Goal: Task Accomplishment & Management: Manage account settings

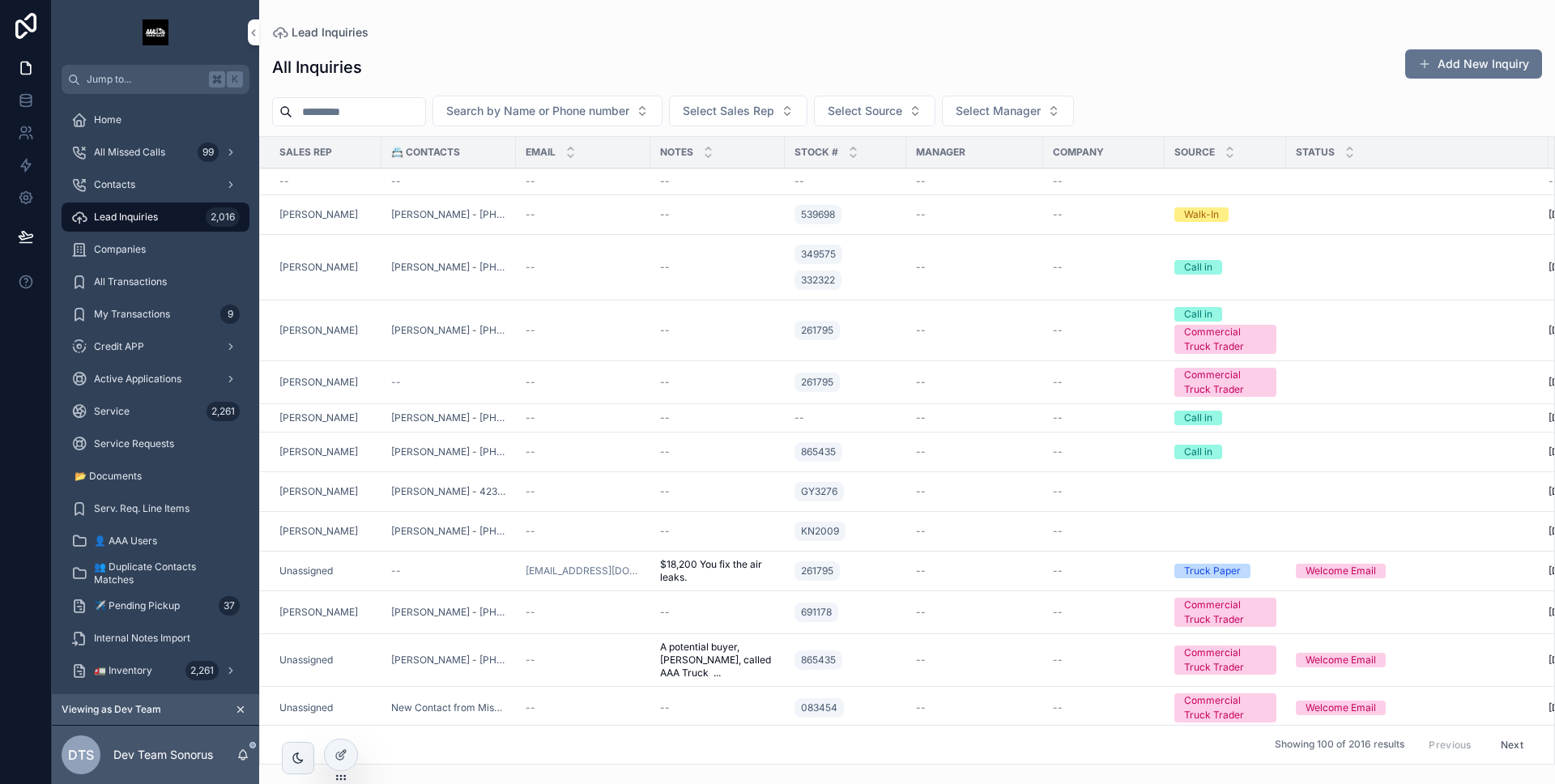
scroll to position [12, 0]
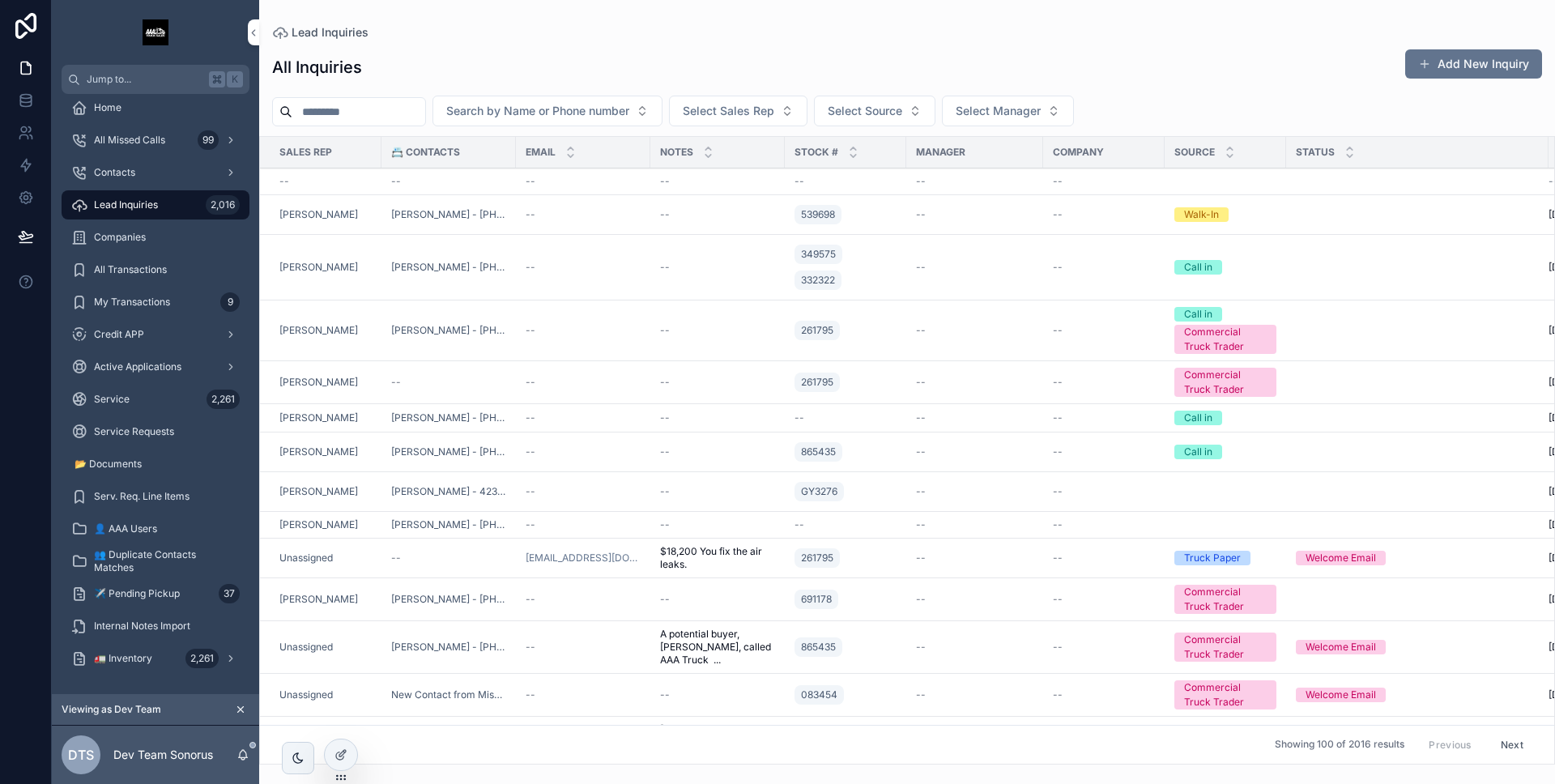
click at [31, 72] on icon at bounding box center [26, 67] width 16 height 16
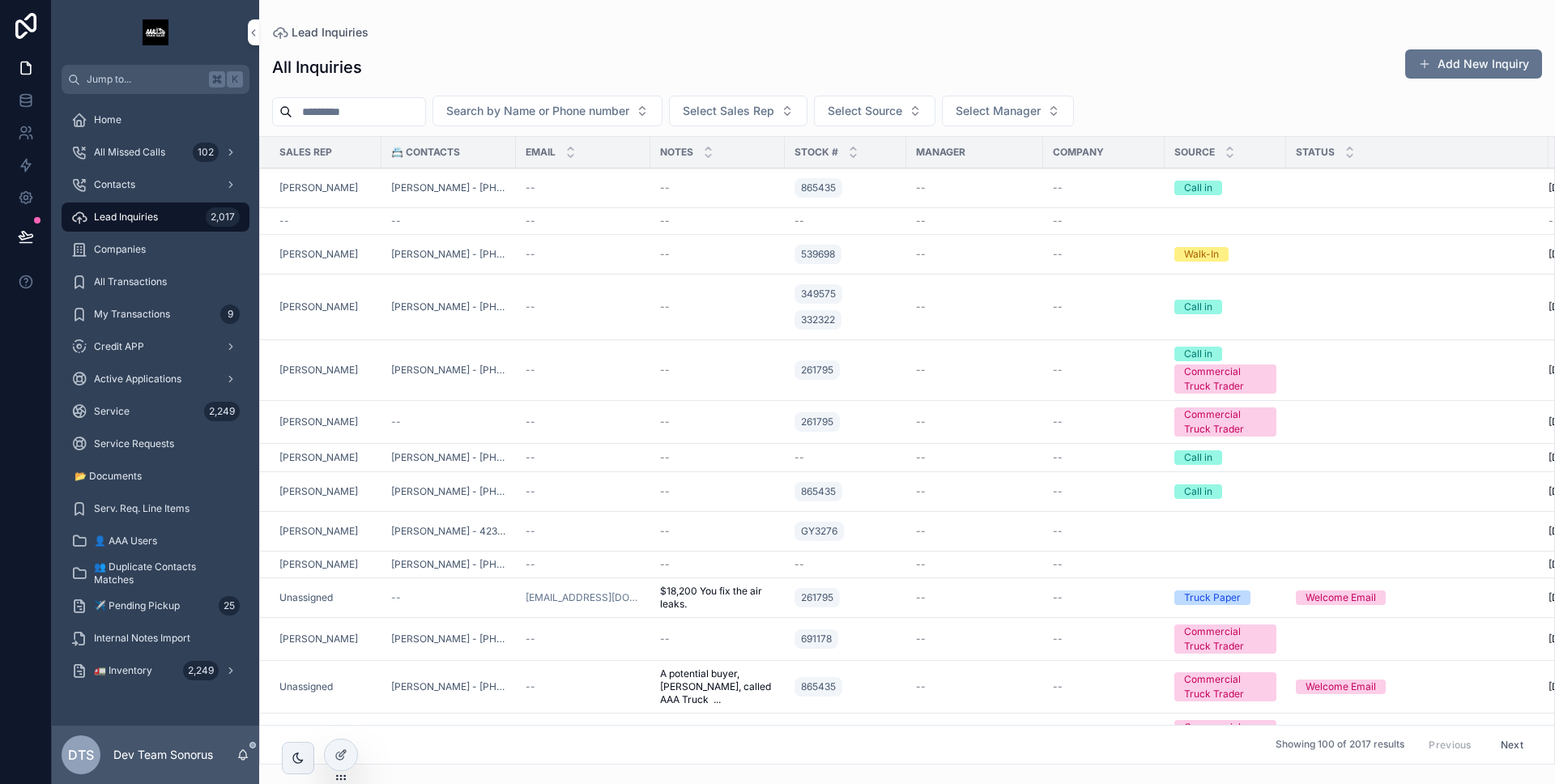
click at [182, 207] on div "Lead Inquiries 2,017" at bounding box center [155, 216] width 169 height 26
click at [587, 368] on div "--" at bounding box center [582, 370] width 115 height 13
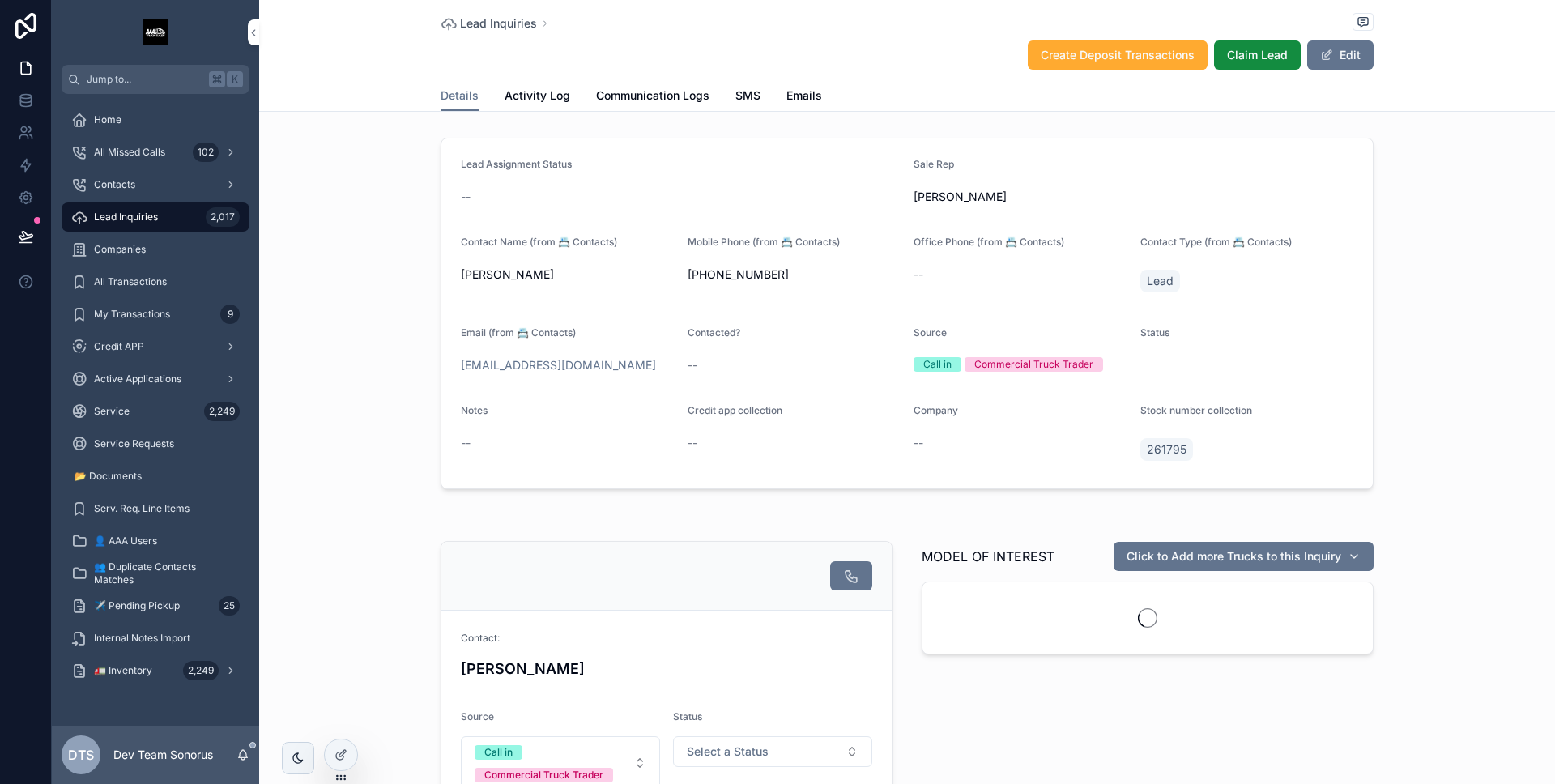
click at [543, 102] on span "Activity Log" at bounding box center [537, 95] width 65 height 16
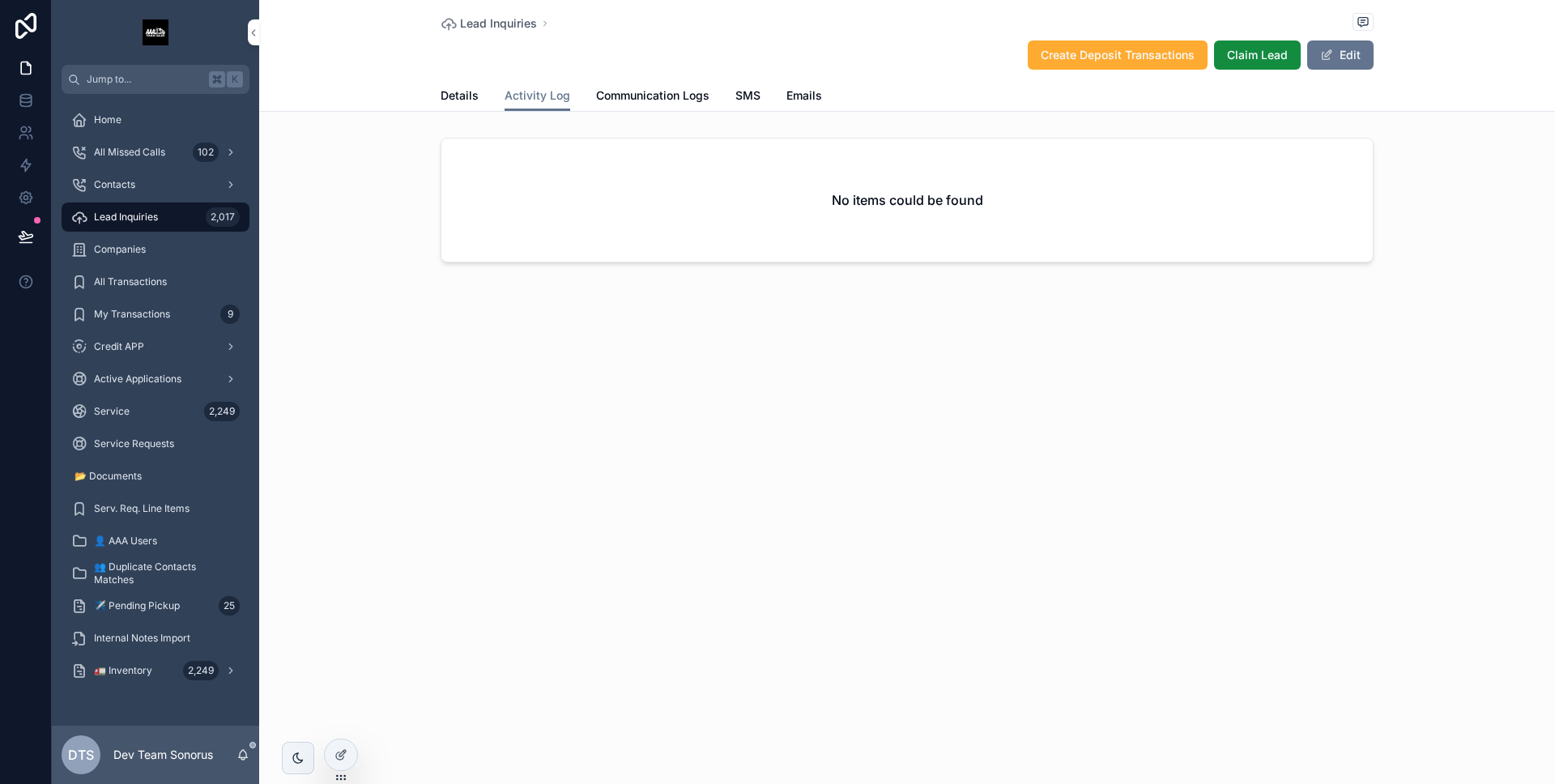
click at [609, 103] on span "Communication Logs" at bounding box center [652, 95] width 114 height 16
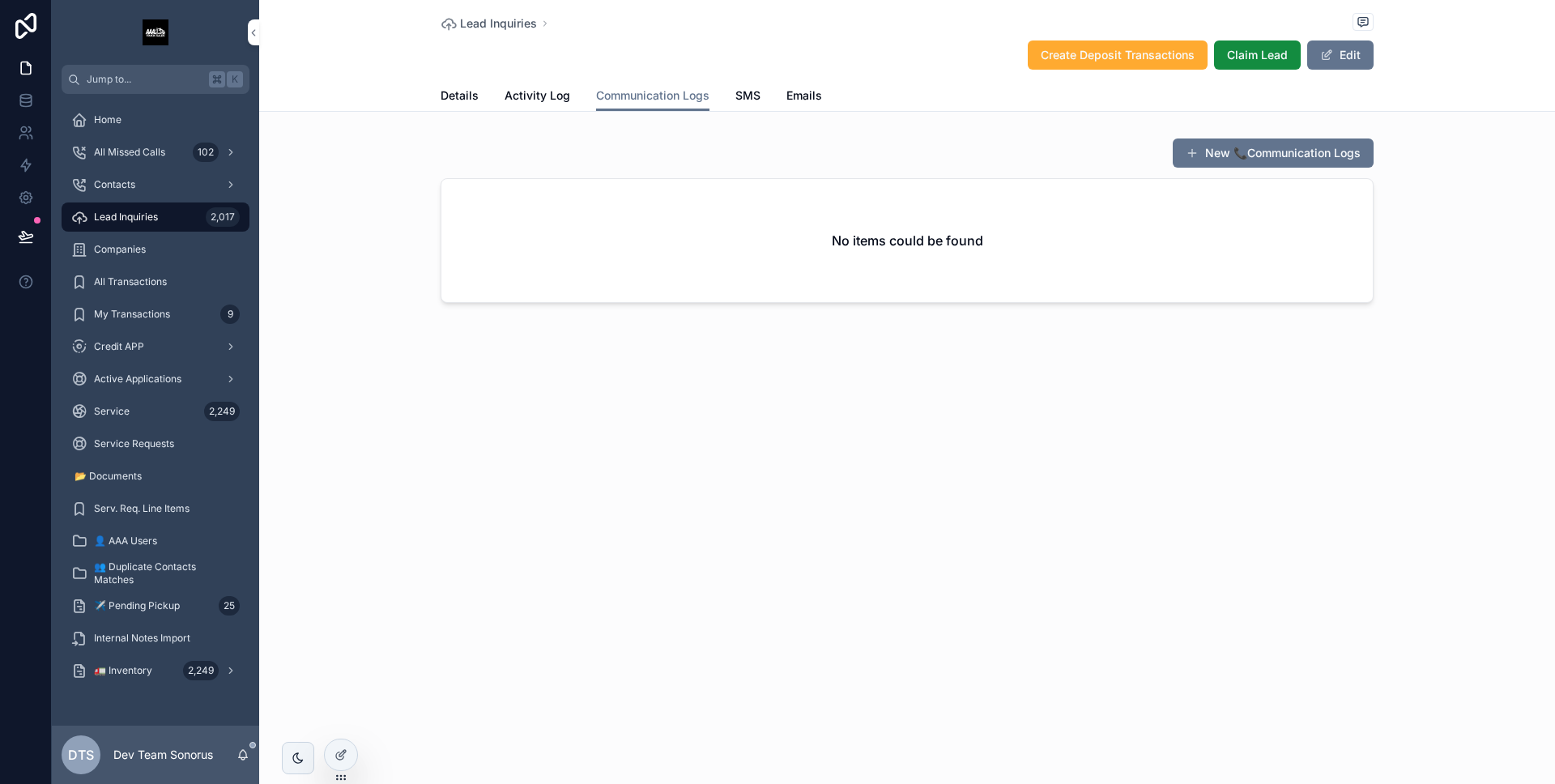
click at [433, 97] on div "Details Activity Log Communication Logs SMS Emails" at bounding box center [906, 96] width 1276 height 30
click at [437, 96] on div "Details Activity Log Communication Logs SMS Emails" at bounding box center [906, 96] width 1276 height 30
click at [462, 103] on span "Details" at bounding box center [459, 95] width 38 height 16
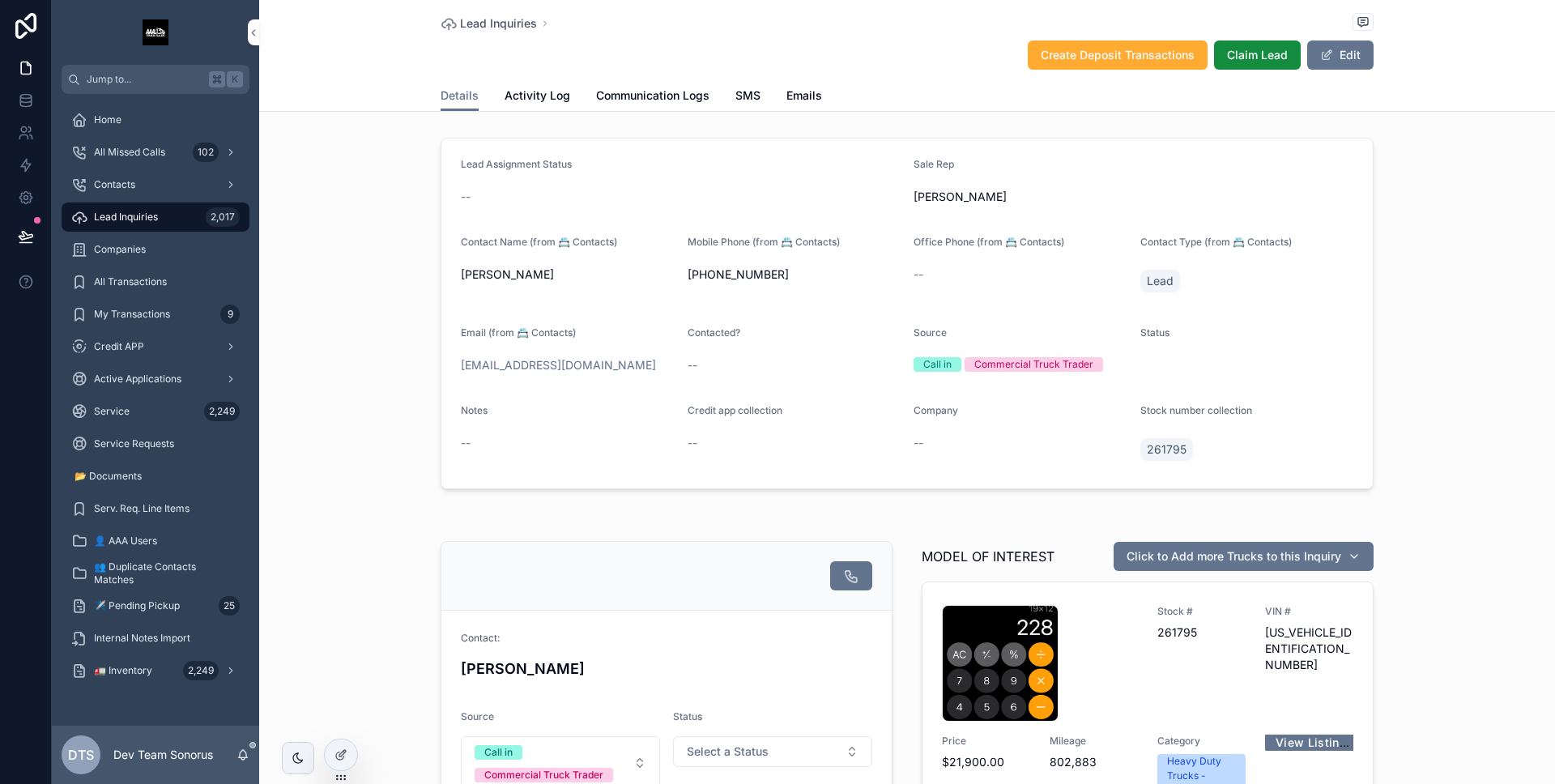
click at [170, 207] on div "Lead Inquiries 2,017" at bounding box center [155, 216] width 169 height 26
